Goal: Task Accomplishment & Management: Manage account settings

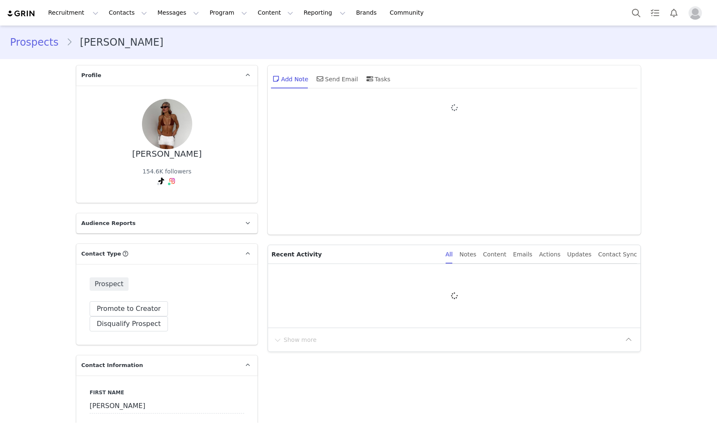
type input "+1 ([GEOGRAPHIC_DATA])"
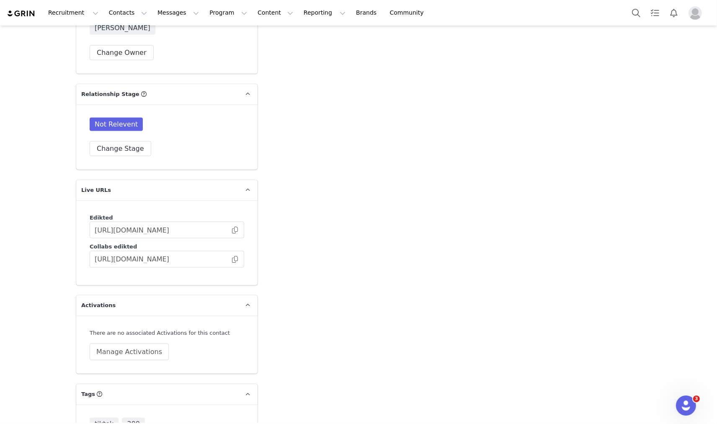
scroll to position [1120, 0]
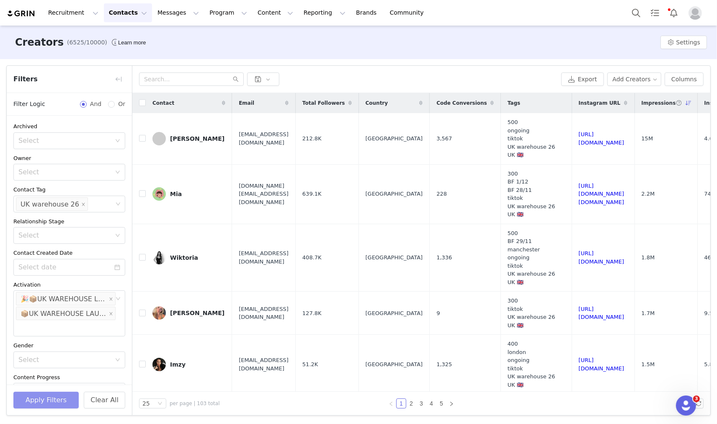
scroll to position [48, 0]
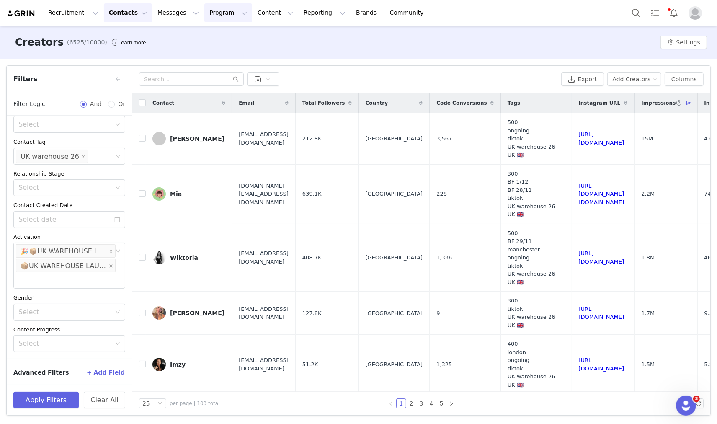
click at [204, 15] on button "Program Program" at bounding box center [228, 12] width 48 height 19
click at [200, 38] on p "Activations" at bounding box center [207, 37] width 32 height 9
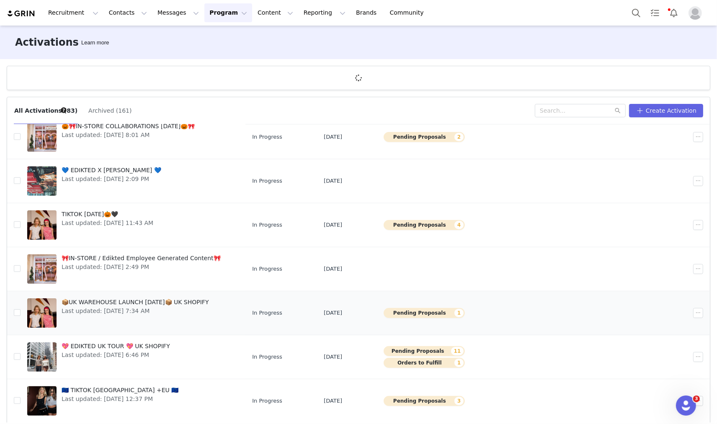
scroll to position [31, 0]
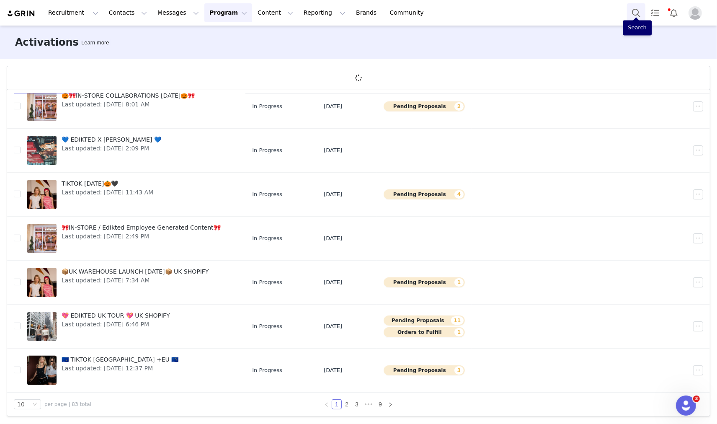
click at [629, 7] on button "Search" at bounding box center [636, 12] width 18 height 19
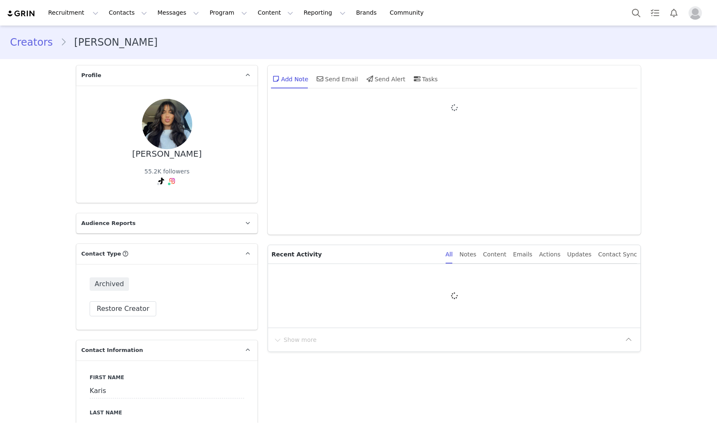
type input "+1 ([GEOGRAPHIC_DATA])"
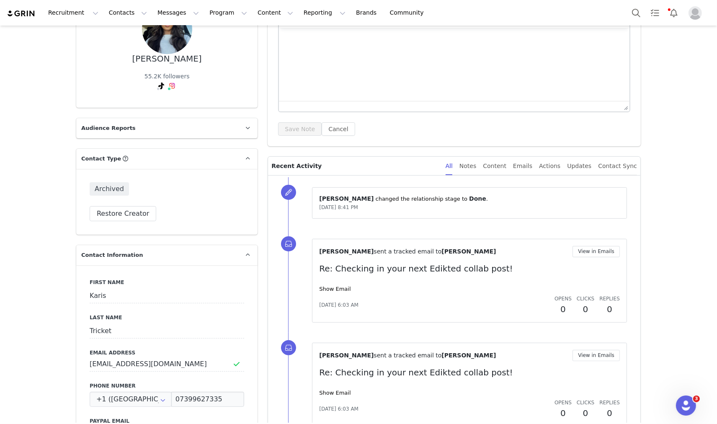
scroll to position [9, 0]
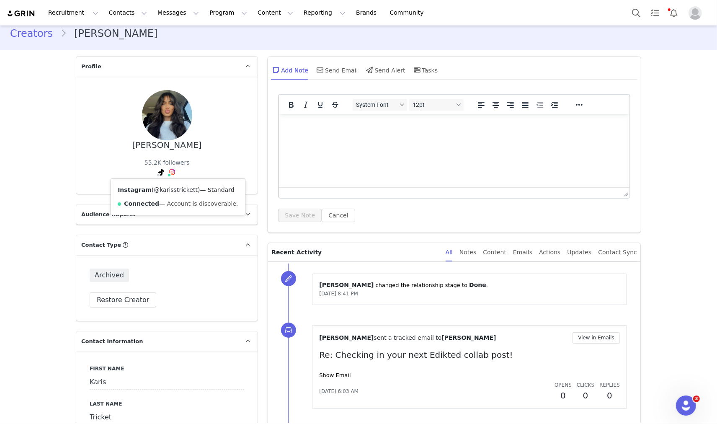
click at [170, 187] on link "@karisstrickett" at bounding box center [176, 189] width 44 height 7
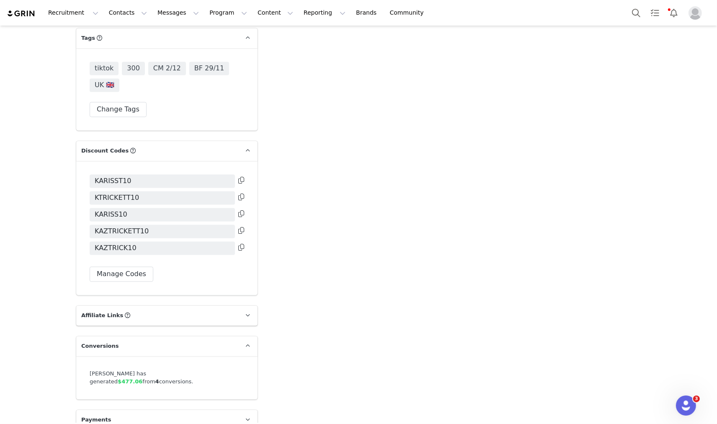
scroll to position [1685, 0]
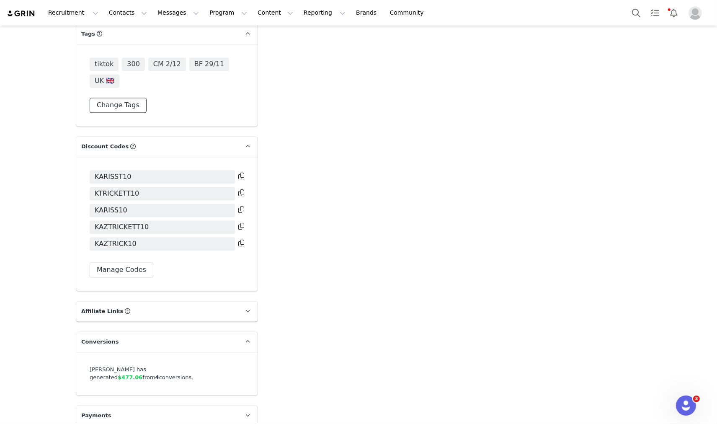
click at [105, 106] on button "Change Tags" at bounding box center [118, 105] width 57 height 15
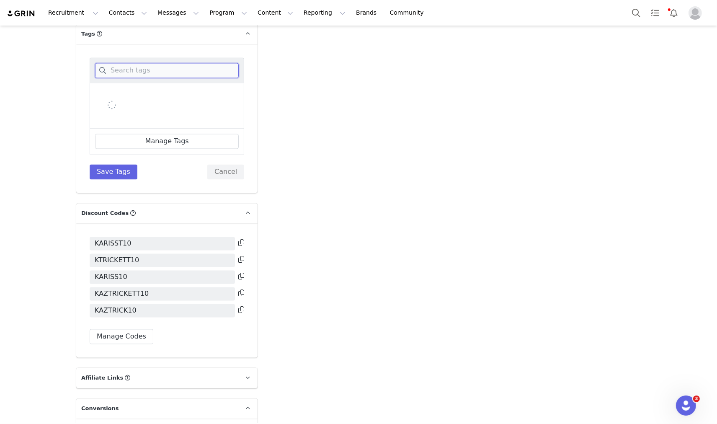
click at [131, 75] on input at bounding box center [167, 70] width 144 height 15
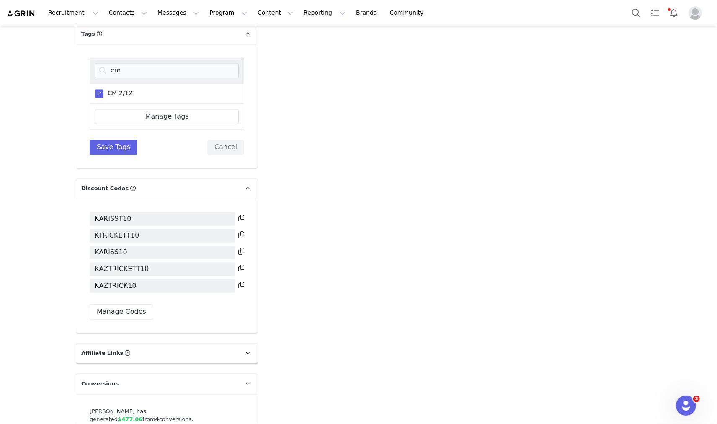
click at [106, 89] on span "CM 2/12" at bounding box center [118, 93] width 29 height 8
click at [104, 89] on input "CM 2/12" at bounding box center [104, 89] width 0 height 0
drag, startPoint x: 110, startPoint y: 70, endPoint x: 99, endPoint y: 65, distance: 11.4
click at [99, 65] on input "cm" at bounding box center [167, 70] width 144 height 15
click at [122, 75] on input "cm" at bounding box center [167, 70] width 144 height 15
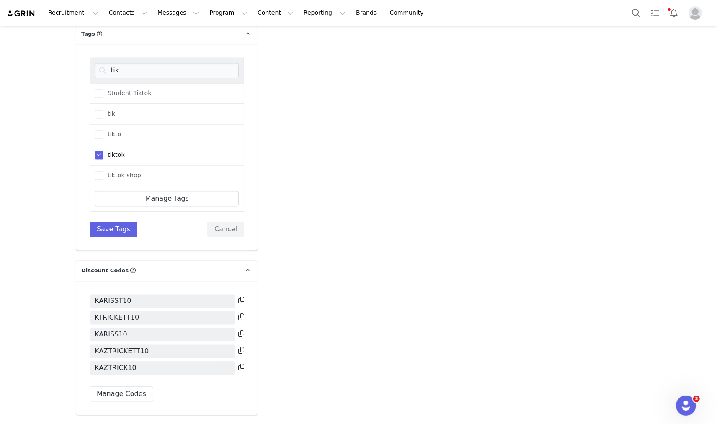
click at [104, 155] on span "tiktok" at bounding box center [114, 155] width 21 height 8
click at [104, 151] on input "tiktok" at bounding box center [104, 151] width 0 height 0
drag, startPoint x: 114, startPoint y: 69, endPoint x: 98, endPoint y: 67, distance: 16.1
click at [98, 67] on input "tik" at bounding box center [167, 70] width 144 height 15
click at [118, 173] on span "BF 29/11" at bounding box center [119, 175] width 31 height 8
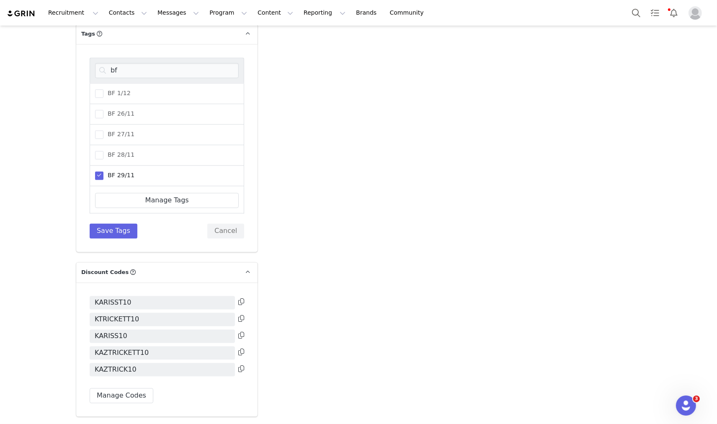
click at [104, 171] on input "BF 29/11" at bounding box center [104, 171] width 0 height 0
drag, startPoint x: 122, startPoint y: 70, endPoint x: 91, endPoint y: 72, distance: 31.5
click at [91, 72] on div "bf" at bounding box center [167, 70] width 155 height 26
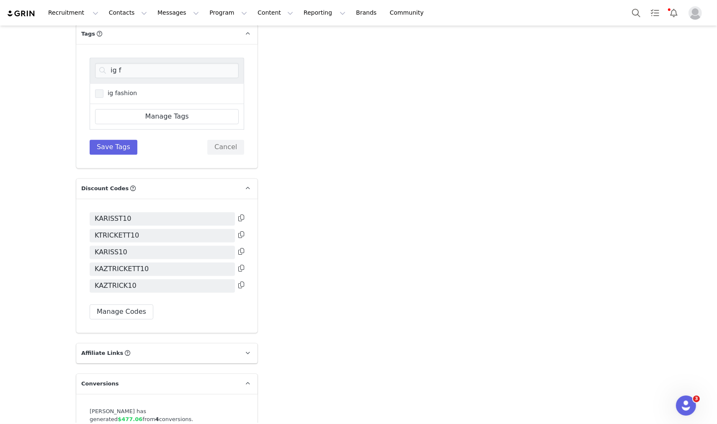
click at [118, 95] on span "ig fashion" at bounding box center [121, 93] width 34 height 8
click at [104, 89] on input "ig fashion" at bounding box center [104, 89] width 0 height 0
drag, startPoint x: 118, startPoint y: 68, endPoint x: 94, endPoint y: 64, distance: 24.2
click at [95, 65] on input "ig f" at bounding box center [167, 70] width 144 height 15
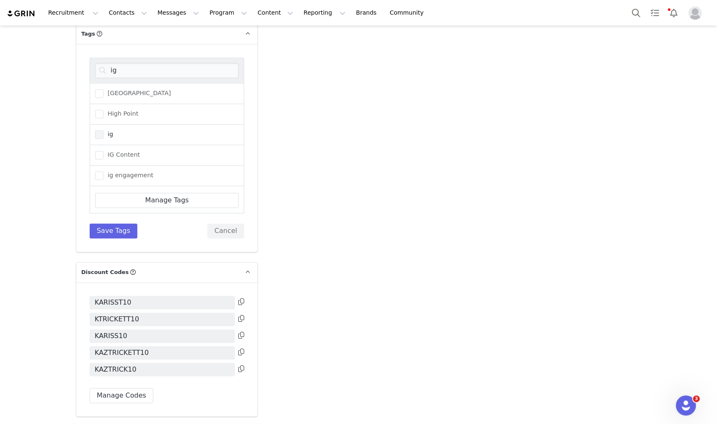
click at [106, 133] on span "ig" at bounding box center [109, 134] width 10 height 8
click at [104, 130] on input "ig" at bounding box center [104, 130] width 0 height 0
drag, startPoint x: 113, startPoint y: 64, endPoint x: 97, endPoint y: 61, distance: 16.5
click at [98, 63] on input "ig" at bounding box center [167, 70] width 144 height 15
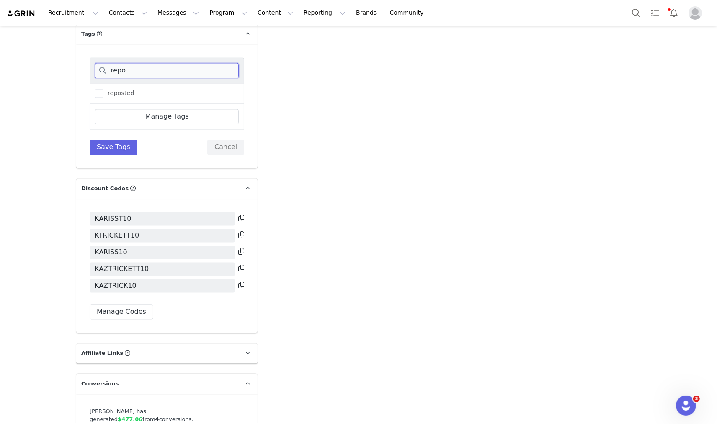
type input "repo"
click at [121, 94] on span "reposted" at bounding box center [119, 93] width 31 height 8
click at [104, 89] on input "reposted" at bounding box center [104, 89] width 0 height 0
click at [120, 135] on div "repo reposted Manage Tags Save Tags Cancel" at bounding box center [167, 105] width 155 height 97
click at [120, 140] on button "Save Tags" at bounding box center [114, 147] width 48 height 15
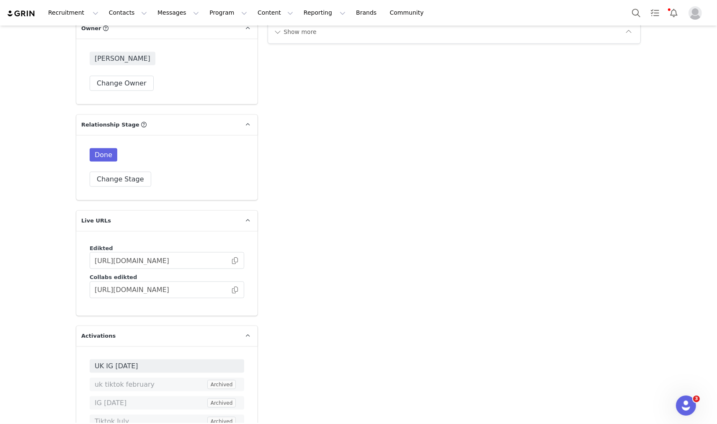
scroll to position [1296, 0]
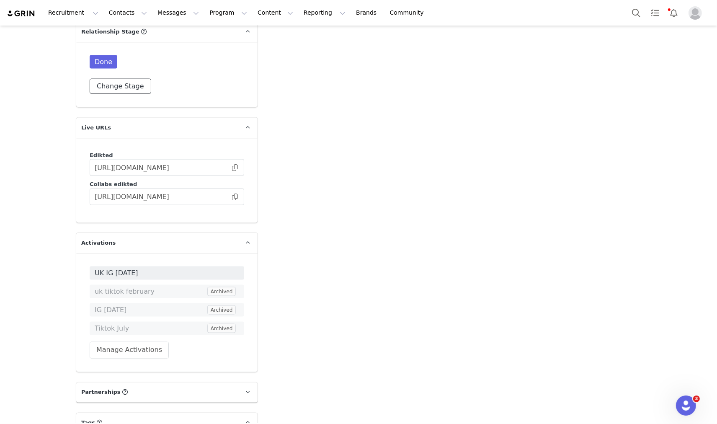
click at [118, 82] on button "Change Stage" at bounding box center [121, 86] width 62 height 15
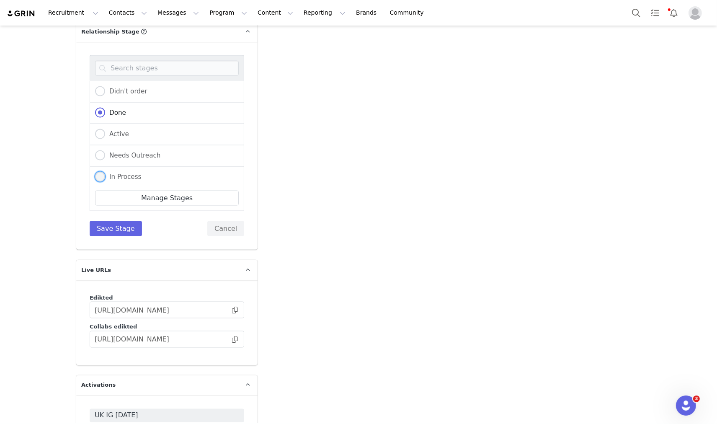
click at [114, 178] on span "In Process" at bounding box center [123, 177] width 36 height 8
click at [105, 178] on input "In Process" at bounding box center [100, 177] width 10 height 11
radio input "true"
radio input "false"
radio input "true"
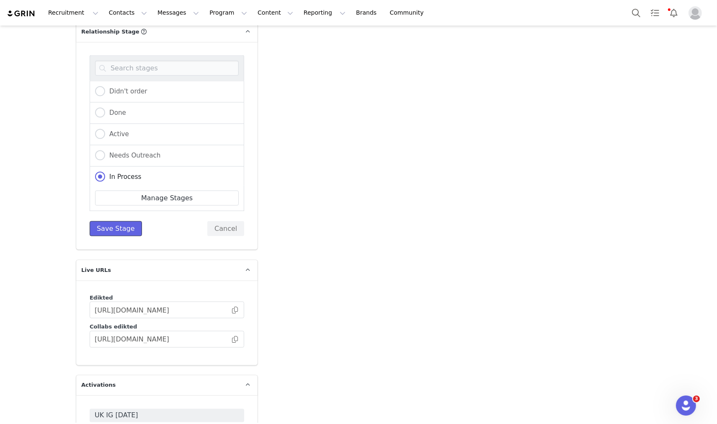
click at [109, 223] on button "Save Stage" at bounding box center [116, 228] width 52 height 15
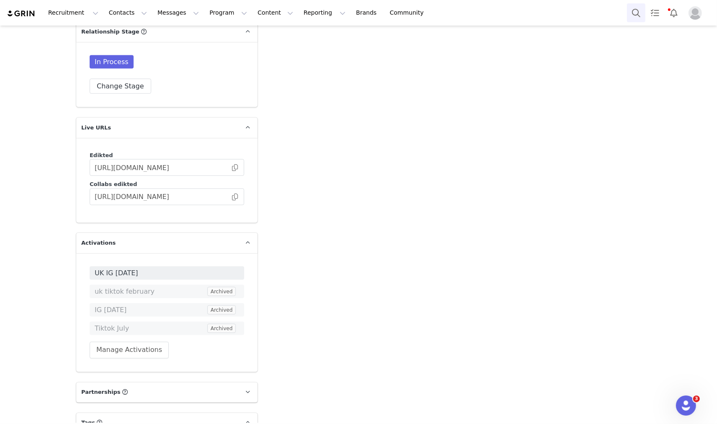
click at [643, 16] on button "Search" at bounding box center [636, 12] width 18 height 19
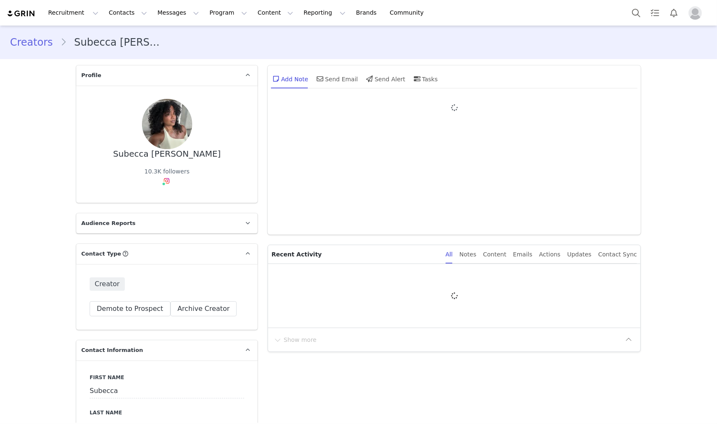
type input "+1 ([GEOGRAPHIC_DATA])"
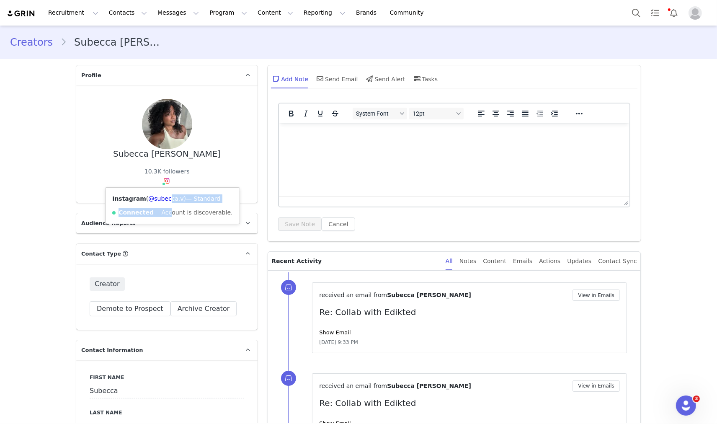
click at [159, 204] on div "Instagram ( @subecca.v ) — Standard Connected — Account is discoverable." at bounding box center [173, 206] width 134 height 36
click at [157, 200] on link "@subecca.v" at bounding box center [165, 198] width 35 height 7
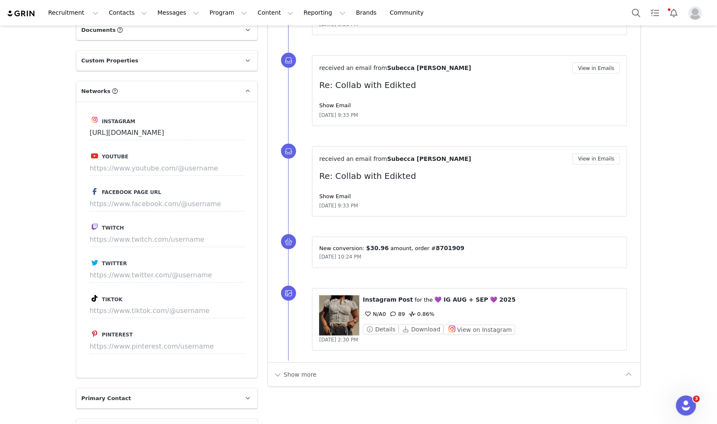
scroll to position [725, 0]
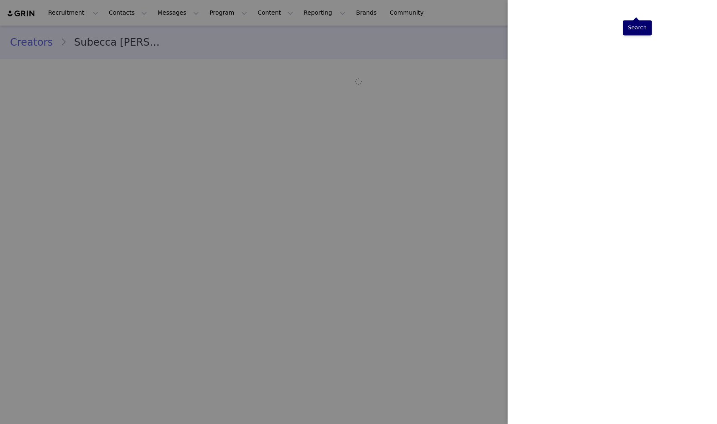
click at [558, 26] on div at bounding box center [358, 212] width 717 height 424
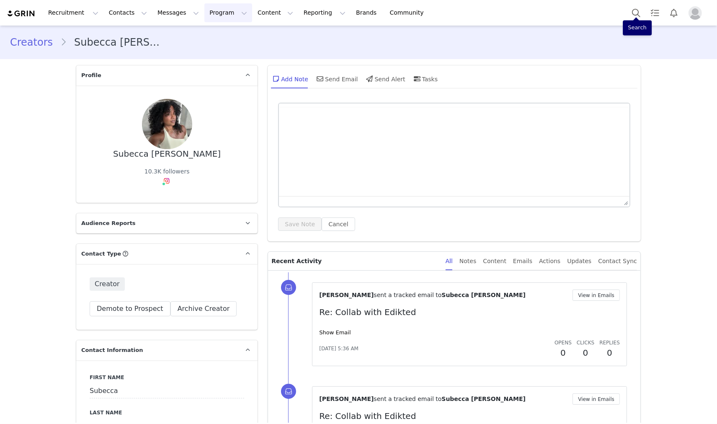
click at [219, 7] on button "Program Program" at bounding box center [228, 12] width 48 height 19
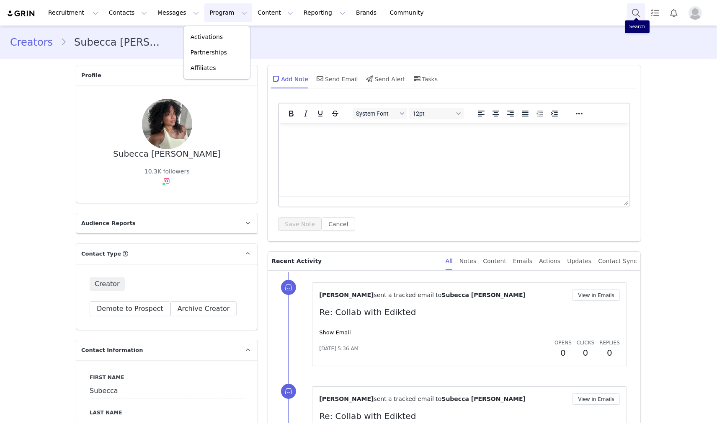
click at [637, 10] on button "Search" at bounding box center [636, 12] width 18 height 19
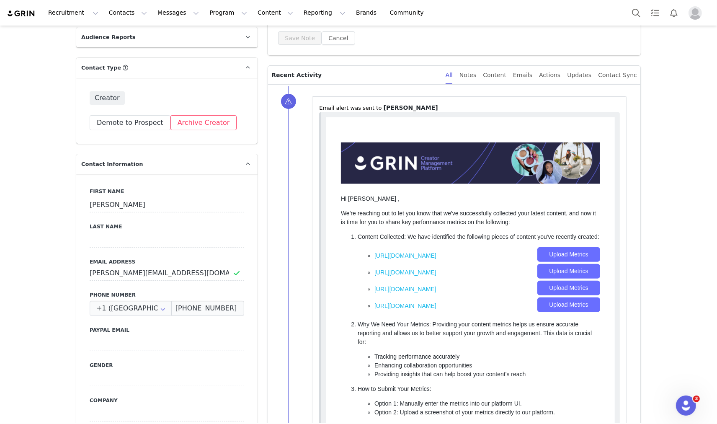
scroll to position [140, 0]
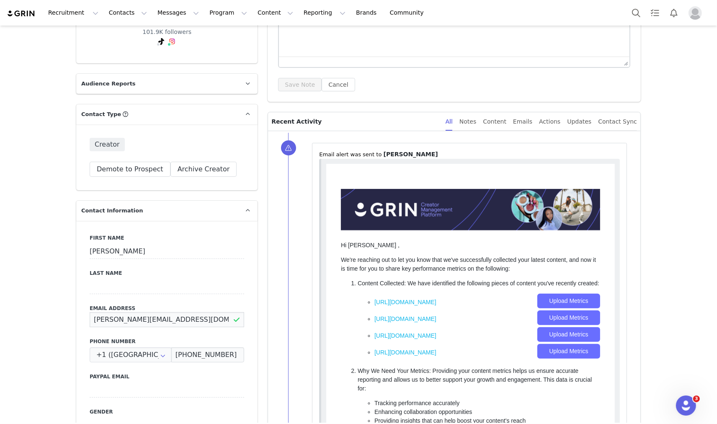
click at [130, 320] on input "[PERSON_NAME][EMAIL_ADDRESS][DOMAIN_NAME]" at bounding box center [167, 319] width 155 height 15
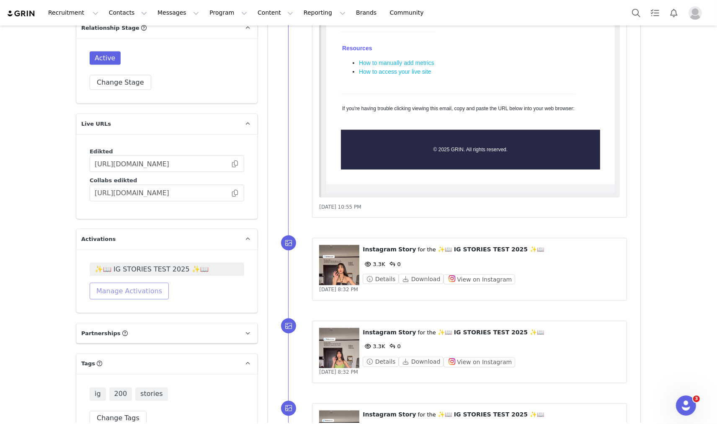
scroll to position [1397, 0]
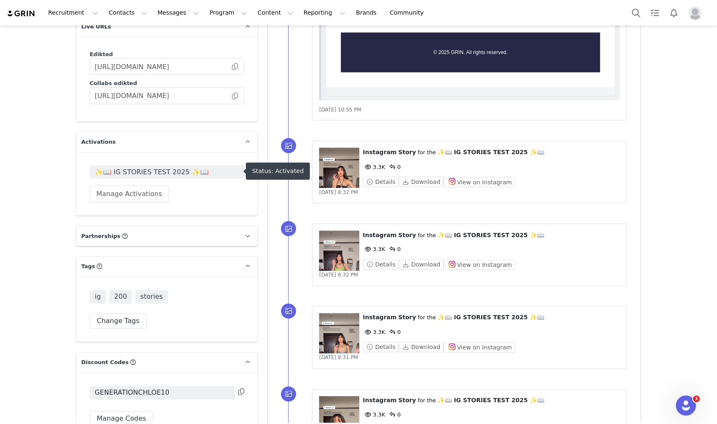
click at [156, 166] on span "✨📖 IG STORIES TEST 2025 ✨📖" at bounding box center [167, 172] width 155 height 13
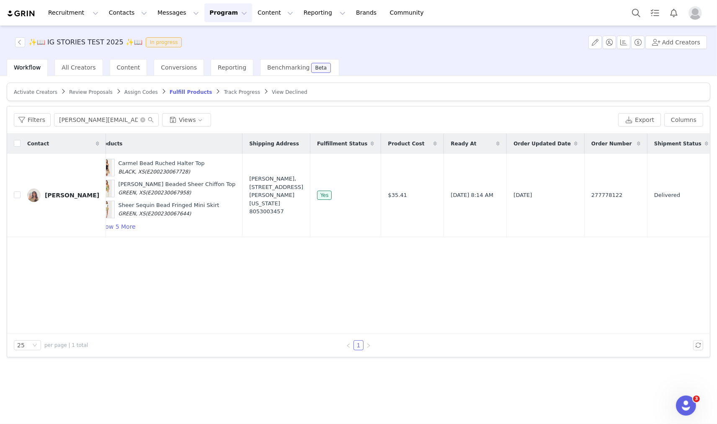
scroll to position [0, 103]
click at [631, 197] on button "button" at bounding box center [631, 195] width 10 height 10
drag, startPoint x: 535, startPoint y: 191, endPoint x: 496, endPoint y: 199, distance: 39.5
click at [582, 199] on td "277778122" at bounding box center [613, 195] width 63 height 83
copy span "277778122"
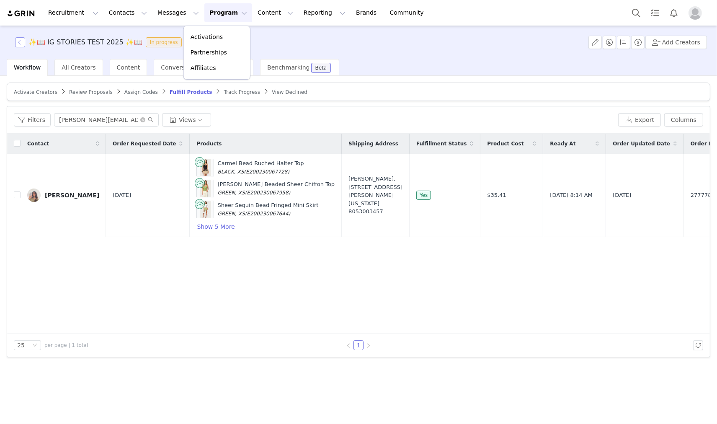
click at [20, 42] on button "button" at bounding box center [20, 42] width 10 height 10
